Goal: Information Seeking & Learning: Check status

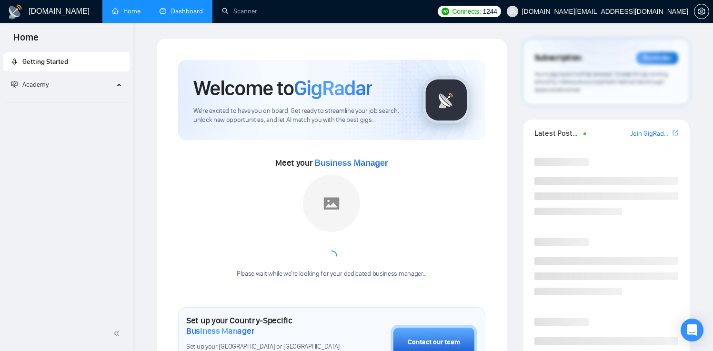
click at [180, 7] on link "Dashboard" at bounding box center [180, 11] width 43 height 8
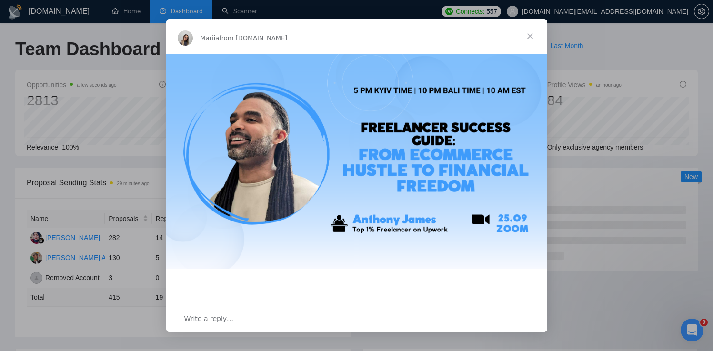
click at [531, 34] on span "Close" at bounding box center [530, 36] width 34 height 34
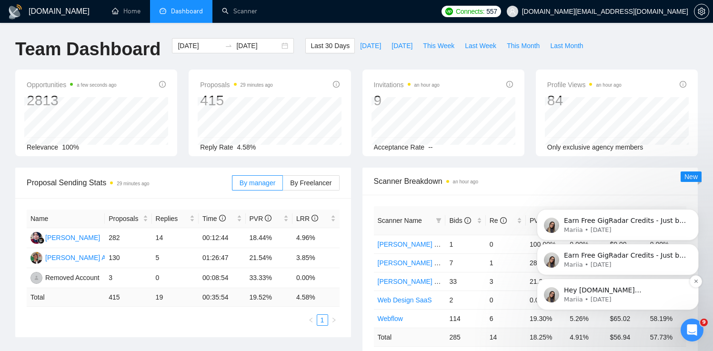
click at [582, 296] on p "Mariia • [DATE]" at bounding box center [625, 299] width 123 height 9
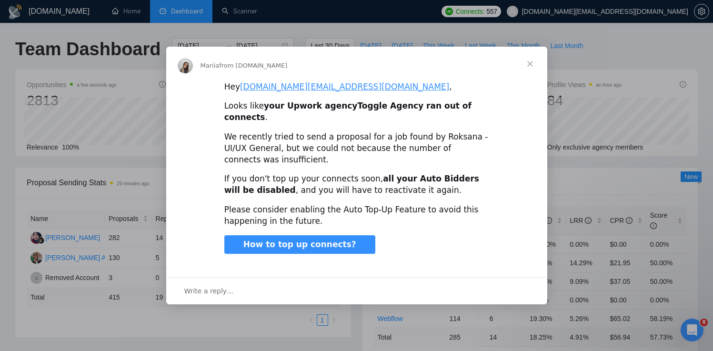
click at [528, 67] on span "Close" at bounding box center [530, 64] width 34 height 34
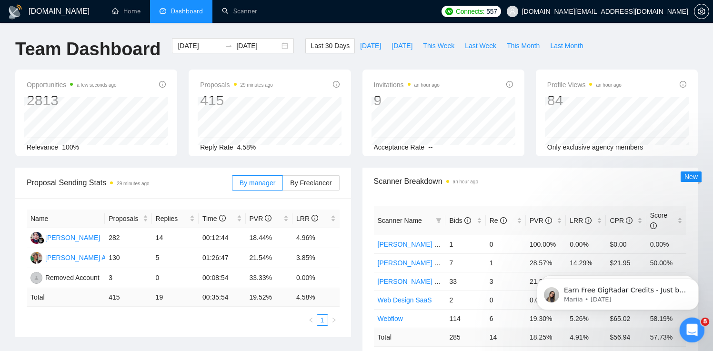
click at [687, 335] on div "Open Intercom Messenger" at bounding box center [690, 328] width 31 height 31
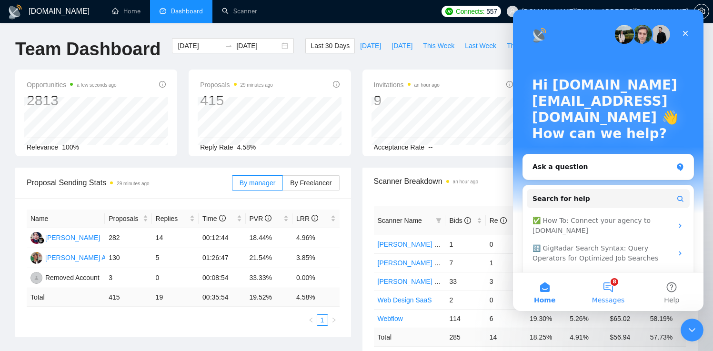
click at [603, 295] on button "8 Messages" at bounding box center [607, 292] width 63 height 38
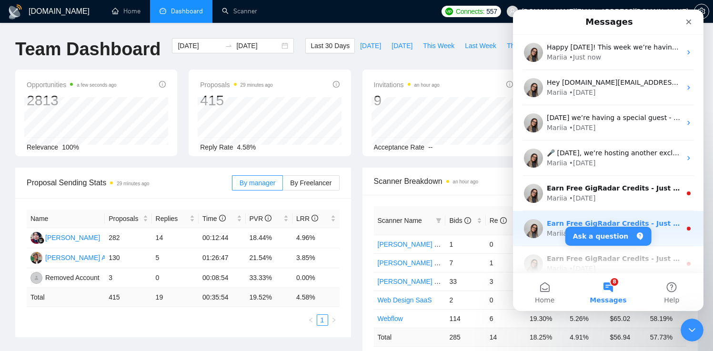
click at [553, 228] on div "Earn Free GigRadar Credits - Just by Sharing Your Story! 💬 Want more credits fo…" at bounding box center [613, 224] width 134 height 10
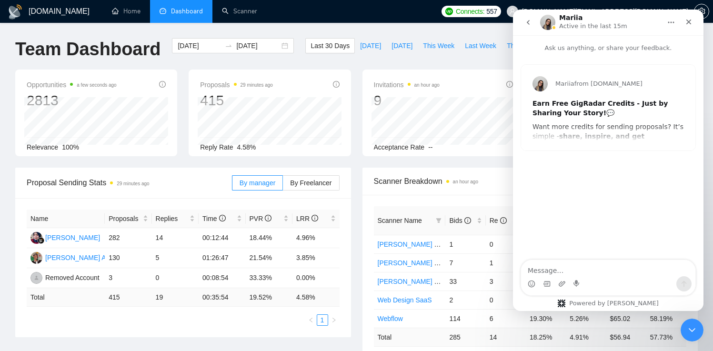
click at [531, 22] on icon "go back" at bounding box center [528, 23] width 8 height 8
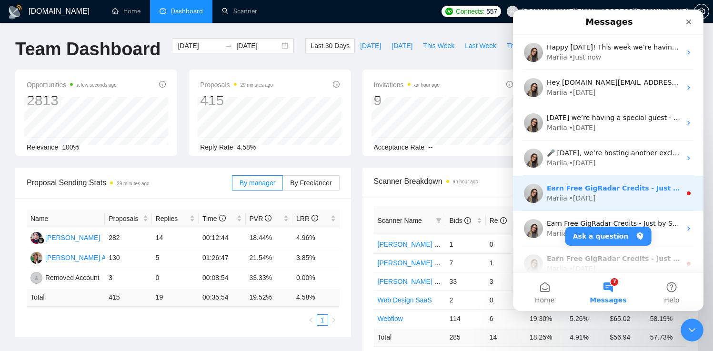
click at [590, 197] on div "• [DATE]" at bounding box center [582, 198] width 27 height 10
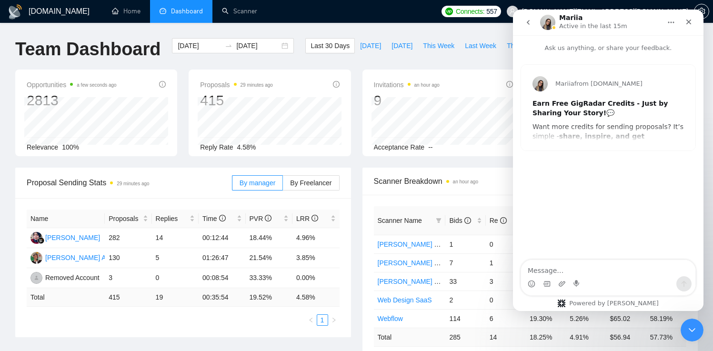
click at [525, 25] on icon "go back" at bounding box center [528, 23] width 8 height 8
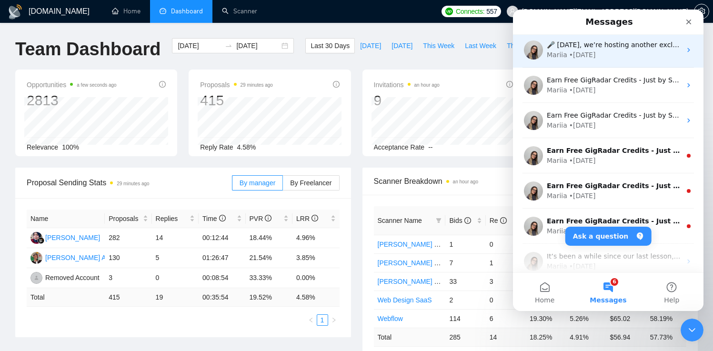
scroll to position [112, 0]
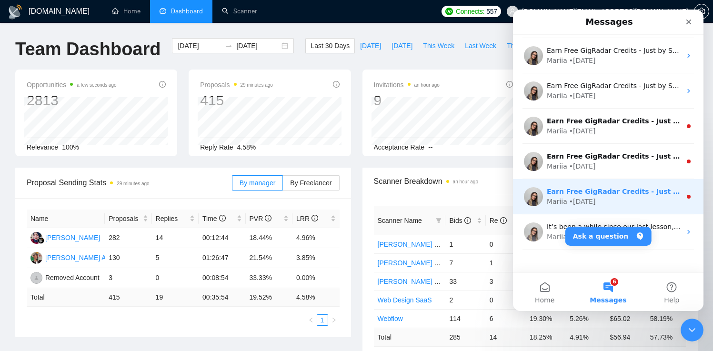
click at [601, 199] on div "Mariia • [DATE]" at bounding box center [613, 202] width 134 height 10
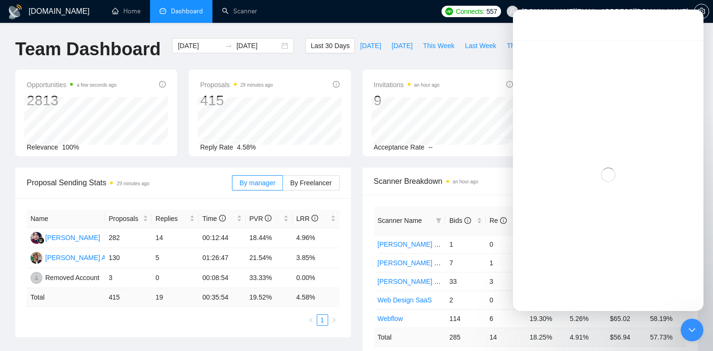
scroll to position [0, 0]
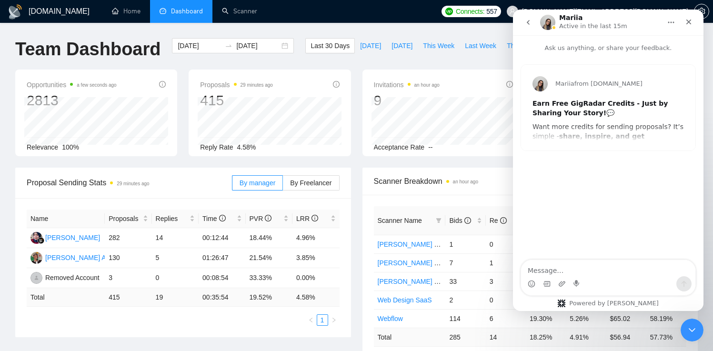
click at [526, 29] on button "go back" at bounding box center [528, 22] width 18 height 18
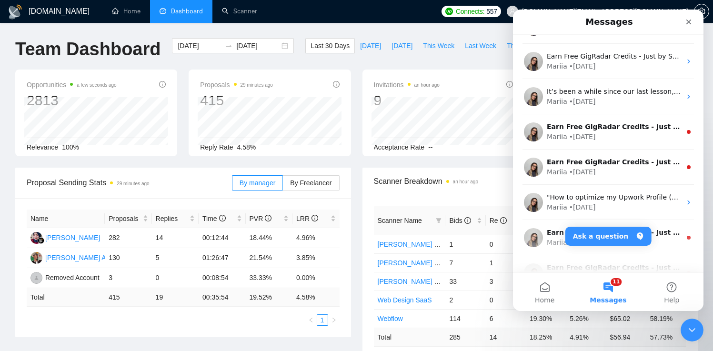
scroll to position [300, 0]
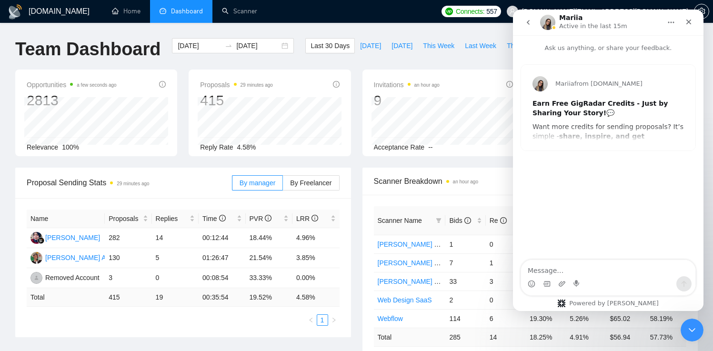
click at [522, 25] on button "go back" at bounding box center [528, 22] width 18 height 18
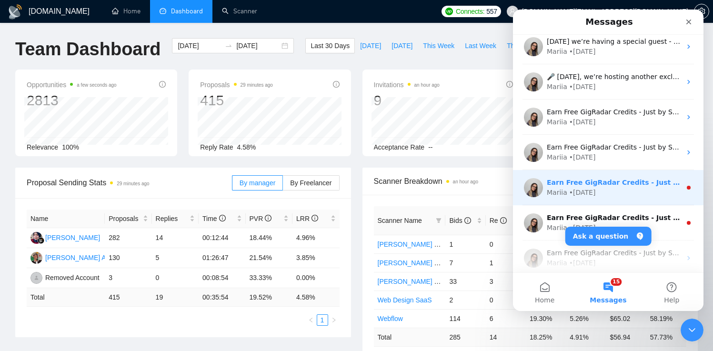
scroll to position [77, 0]
click at [630, 185] on div "Earn Free GigRadar Credits - Just by Sharing Your Story! 💬 Want more credits fo…" at bounding box center [613, 182] width 134 height 10
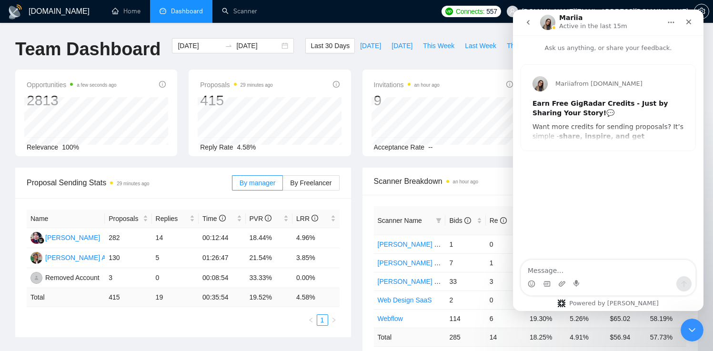
click at [522, 27] on button "go back" at bounding box center [528, 22] width 18 height 18
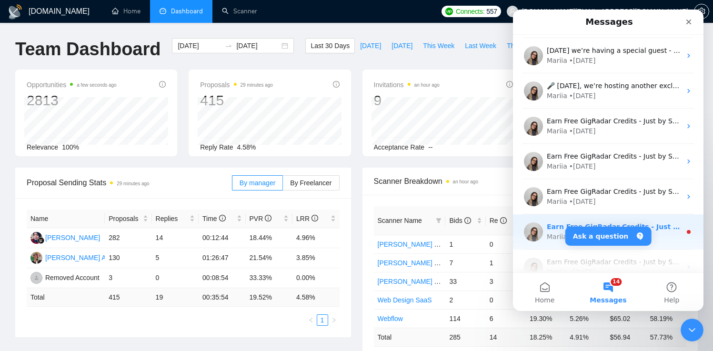
scroll to position [77, 0]
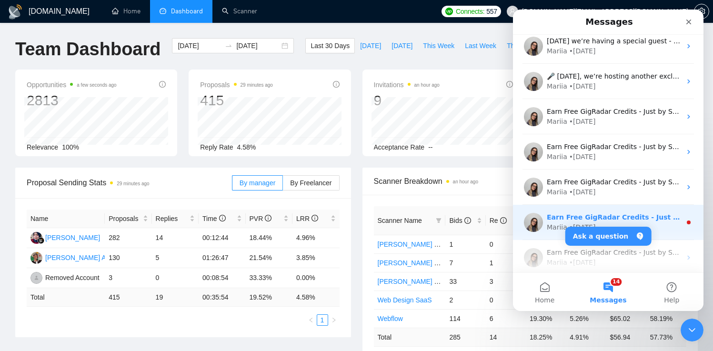
click at [675, 222] on div "Mariia • [DATE]" at bounding box center [613, 227] width 134 height 10
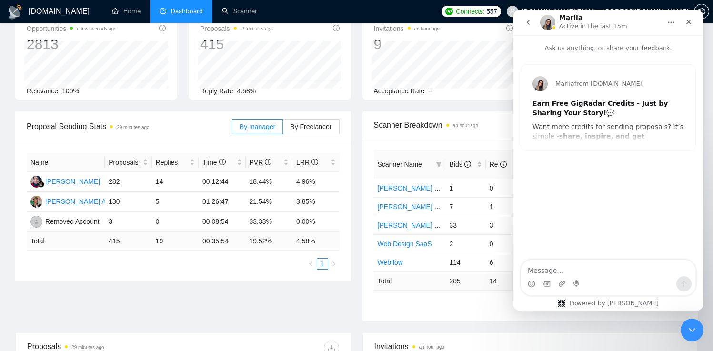
scroll to position [0, 0]
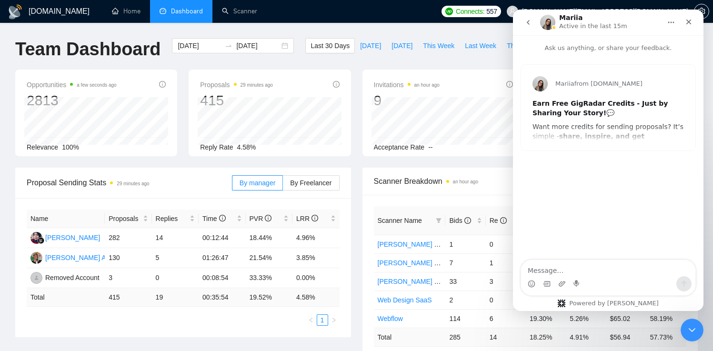
click at [524, 21] on icon "go back" at bounding box center [528, 23] width 8 height 8
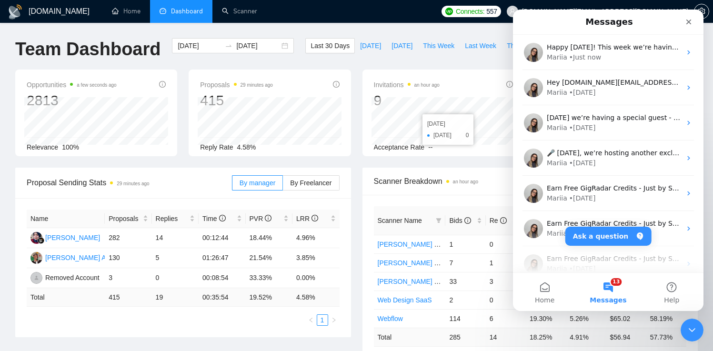
click at [469, 132] on span "0" at bounding box center [467, 135] width 3 height 10
click at [691, 22] on icon "Close" at bounding box center [689, 22] width 8 height 8
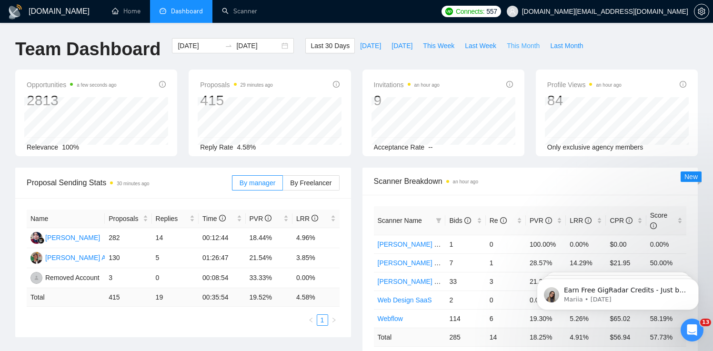
click at [532, 45] on span "This Month" at bounding box center [523, 45] width 33 height 10
type input "[DATE]"
